Goal: Find contact information: Obtain details needed to contact an individual or organization

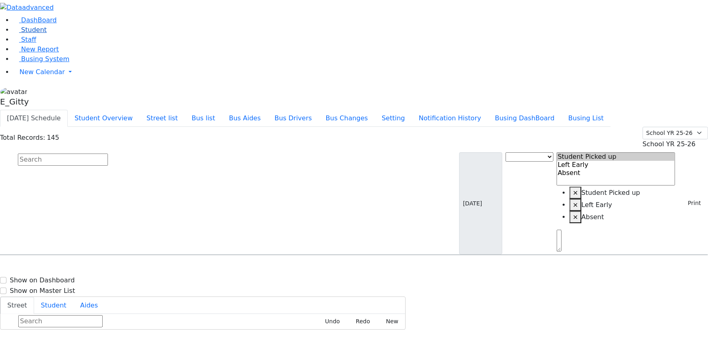
drag, startPoint x: 32, startPoint y: 56, endPoint x: 37, endPoint y: 56, distance: 4.5
click at [32, 34] on span "Student" at bounding box center [34, 30] width 26 height 8
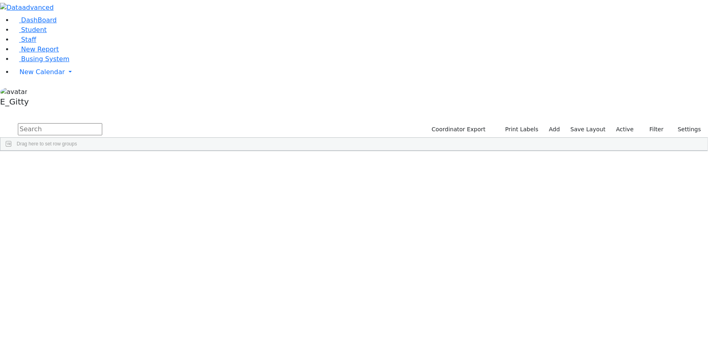
click at [102, 123] on input "text" at bounding box center [60, 129] width 84 height 12
type input "hen"
click at [91, 251] on div "Mezei" at bounding box center [68, 256] width 46 height 11
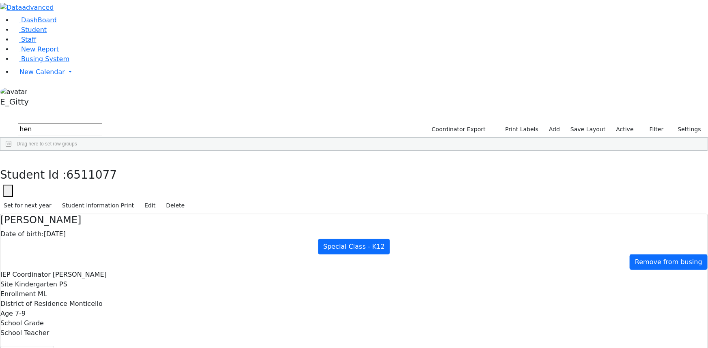
scroll to position [36, 0]
drag, startPoint x: 423, startPoint y: 284, endPoint x: 399, endPoint y: 287, distance: 24.5
